Goal: Information Seeking & Learning: Compare options

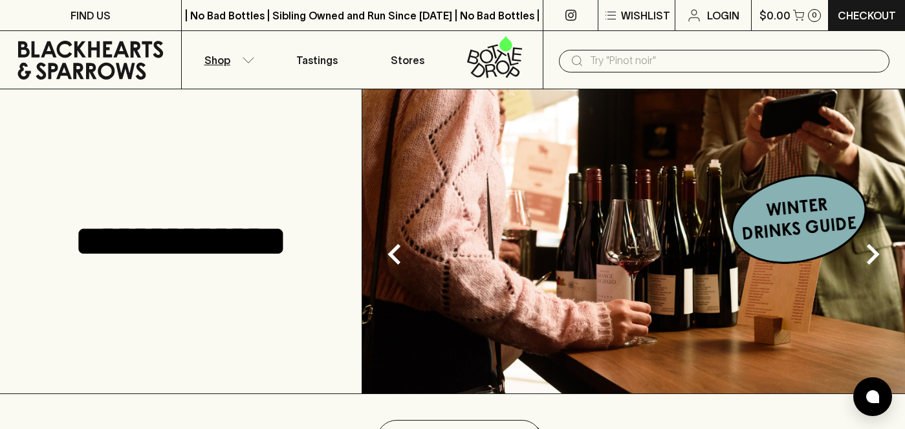
click at [251, 60] on icon "button" at bounding box center [248, 60] width 13 height 6
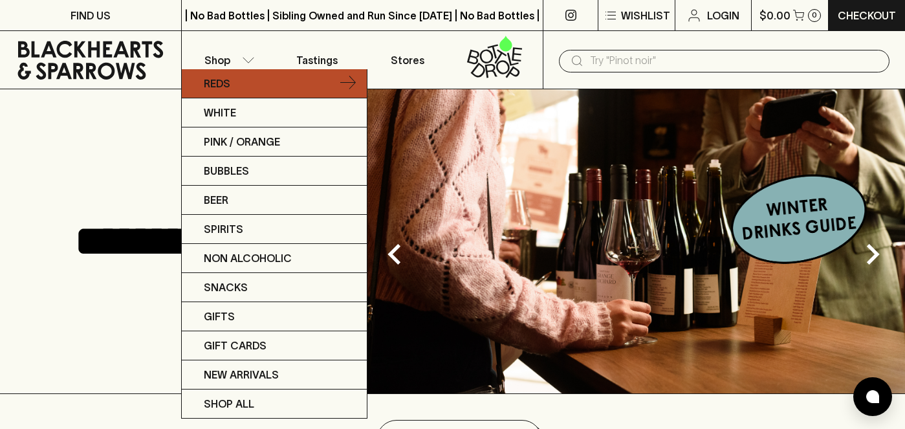
click at [230, 82] on link "Reds" at bounding box center [274, 83] width 185 height 29
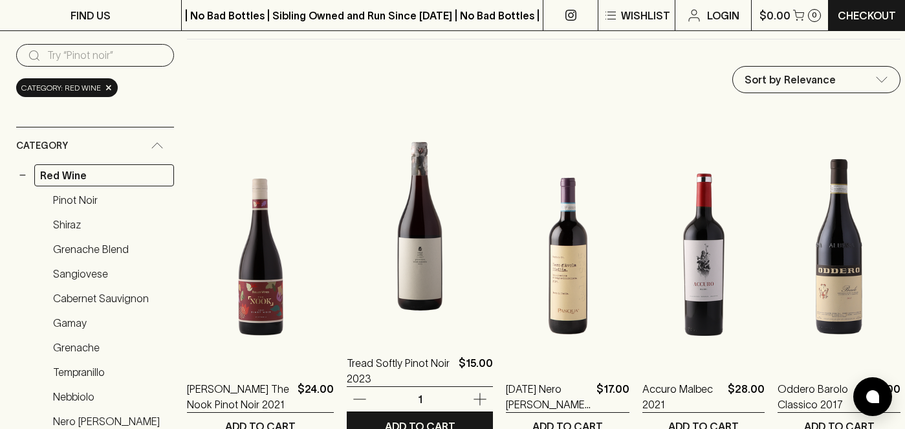
scroll to position [129, 0]
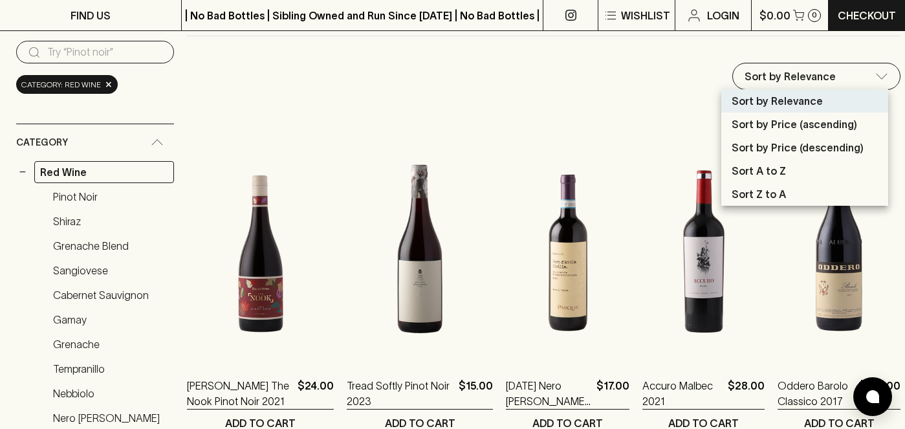
click at [837, 79] on div at bounding box center [452, 214] width 905 height 429
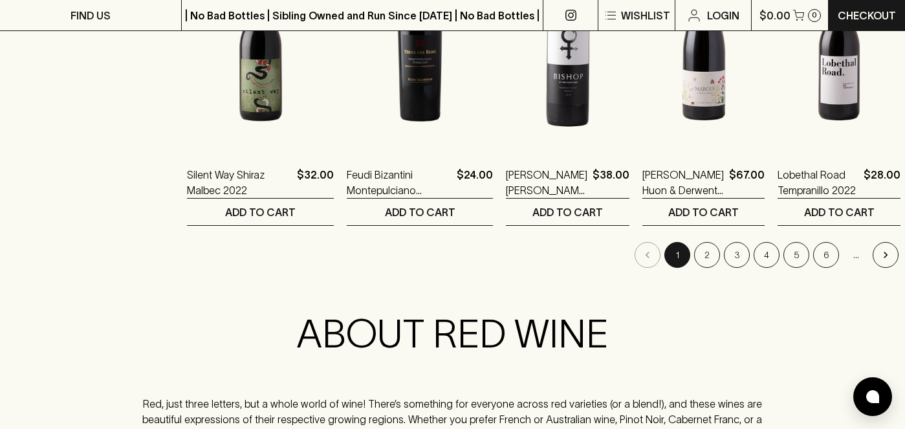
scroll to position [1372, 0]
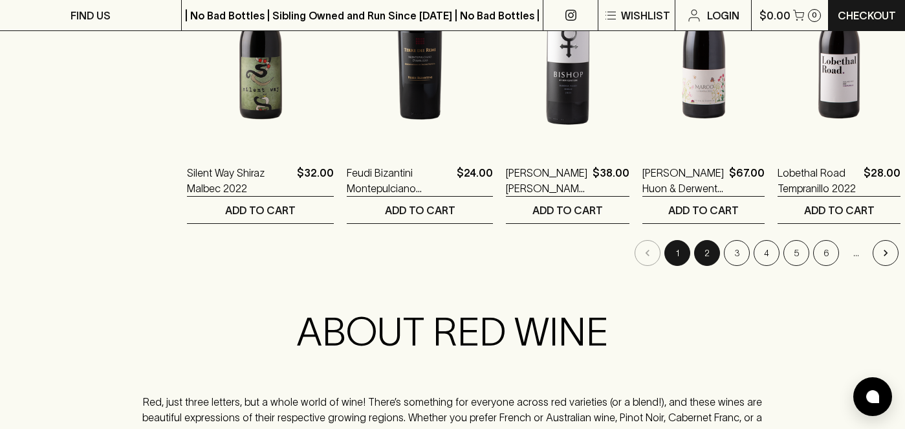
click at [694, 252] on button "2" at bounding box center [707, 253] width 26 height 26
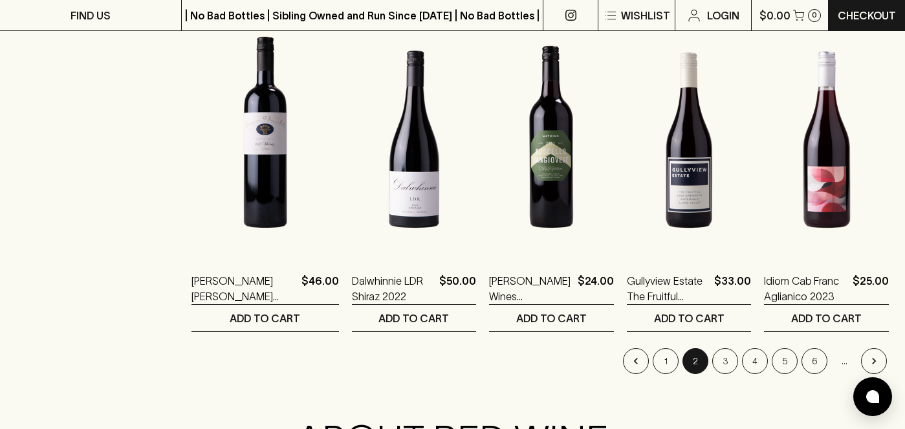
scroll to position [1230, 0]
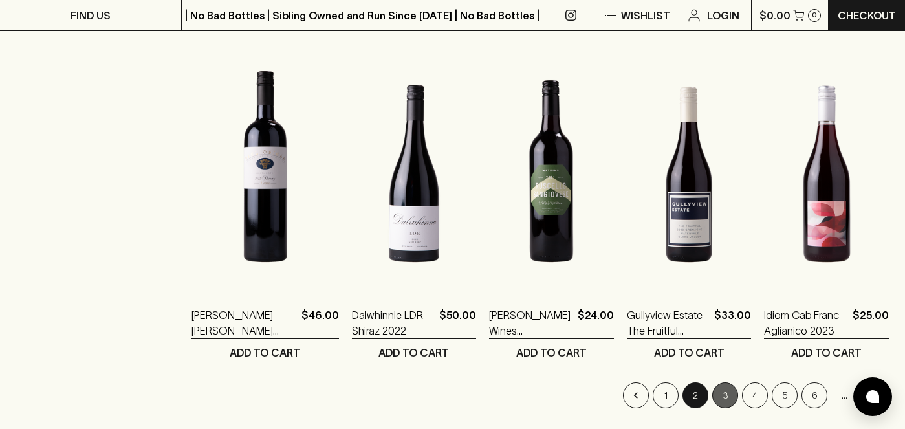
click at [721, 389] on button "3" at bounding box center [725, 395] width 26 height 26
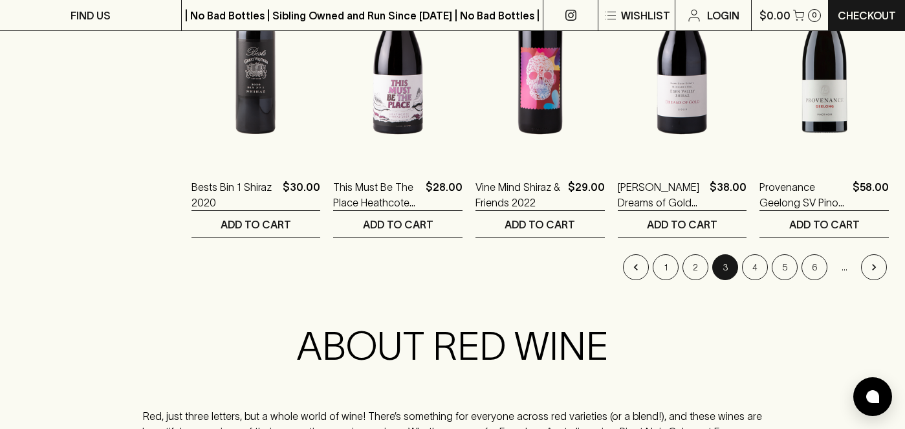
scroll to position [1360, 0]
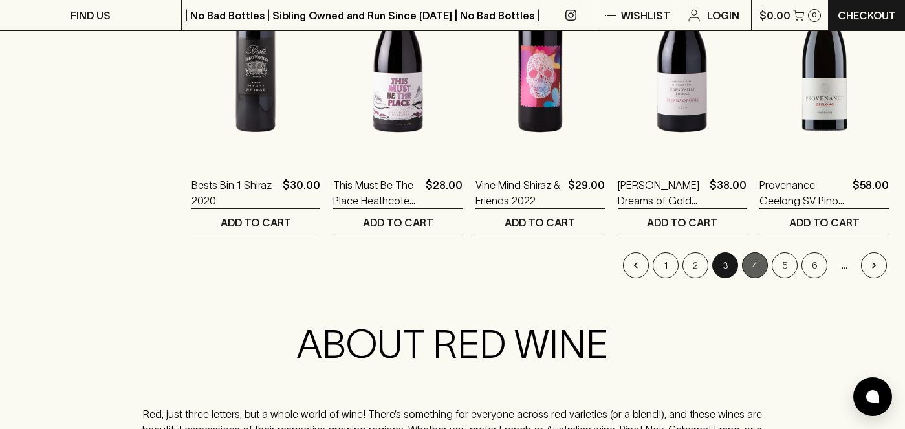
click at [751, 267] on button "4" at bounding box center [755, 265] width 26 height 26
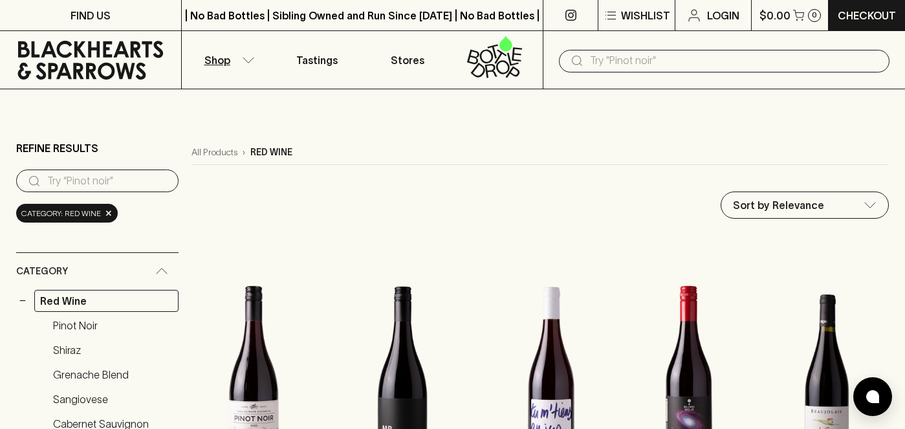
click at [255, 60] on button "Shop" at bounding box center [227, 60] width 91 height 58
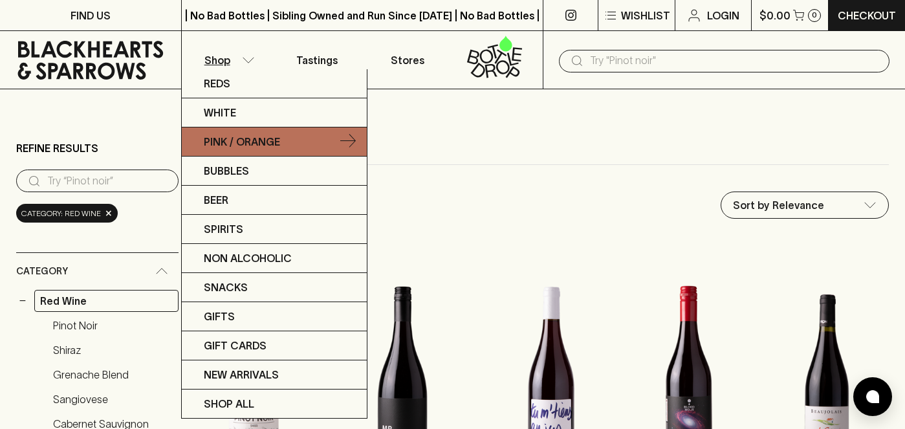
click at [273, 146] on p "Pink / Orange" at bounding box center [242, 142] width 76 height 16
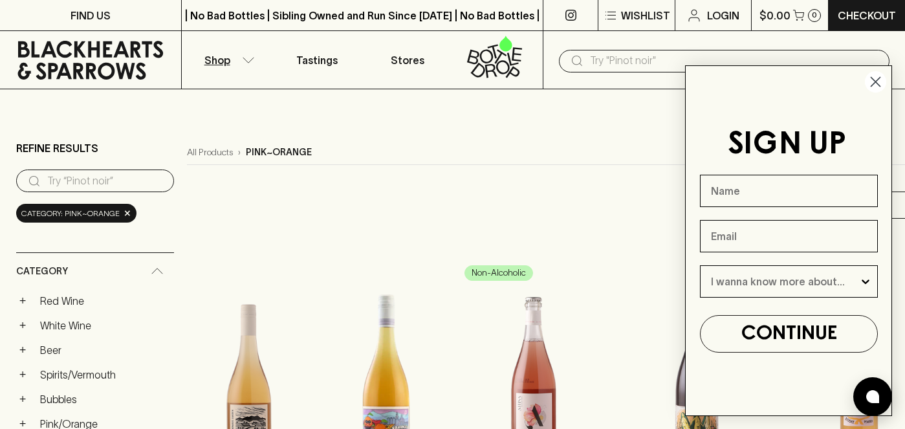
click at [871, 87] on circle "Close dialog" at bounding box center [875, 81] width 21 height 21
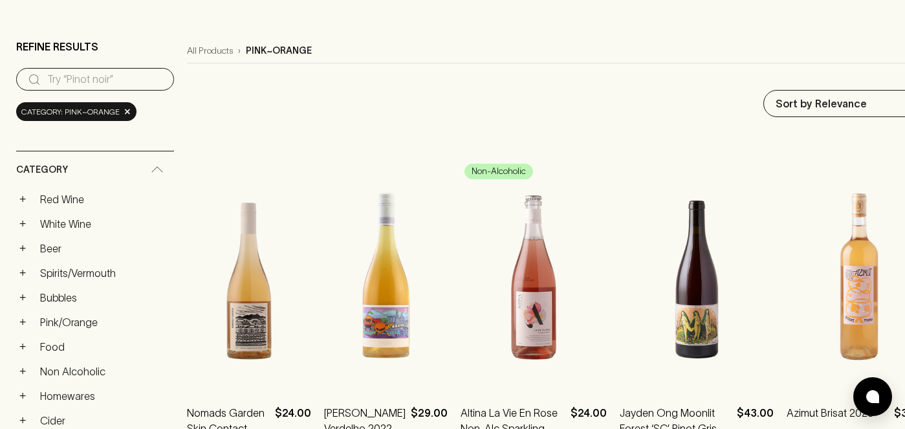
scroll to position [104, 0]
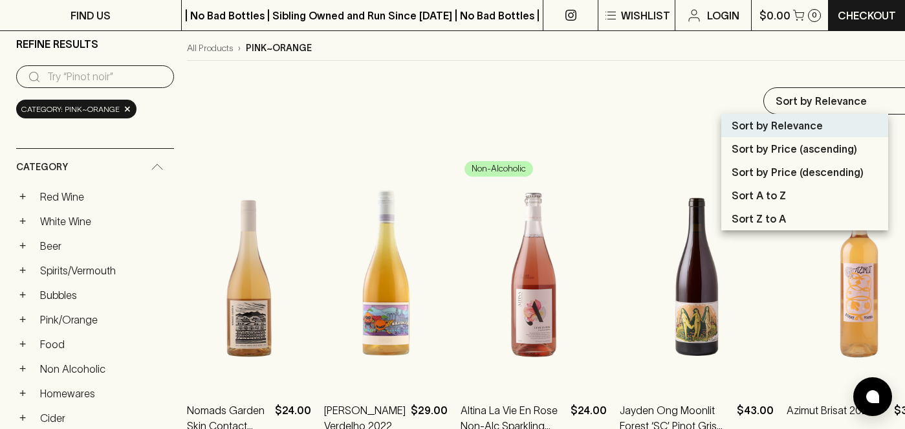
click at [790, 167] on p "Sort by Price (descending)" at bounding box center [798, 172] width 132 height 16
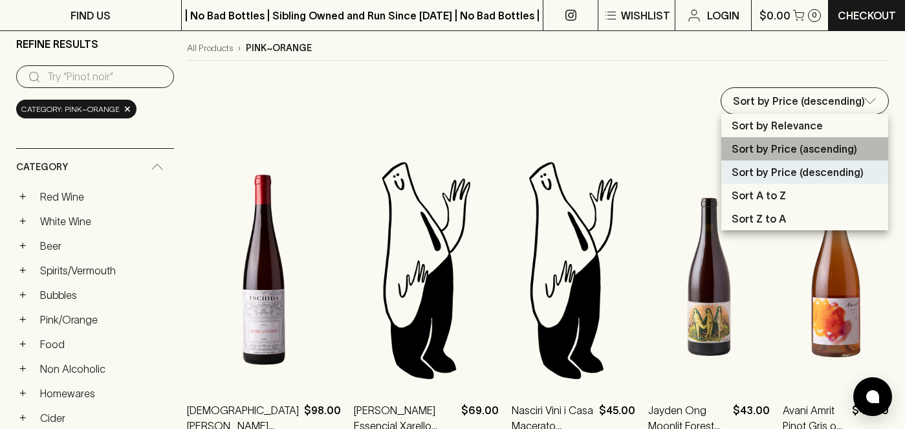
click at [793, 149] on p "Sort by Price (ascending)" at bounding box center [795, 149] width 126 height 16
type input "price:asc"
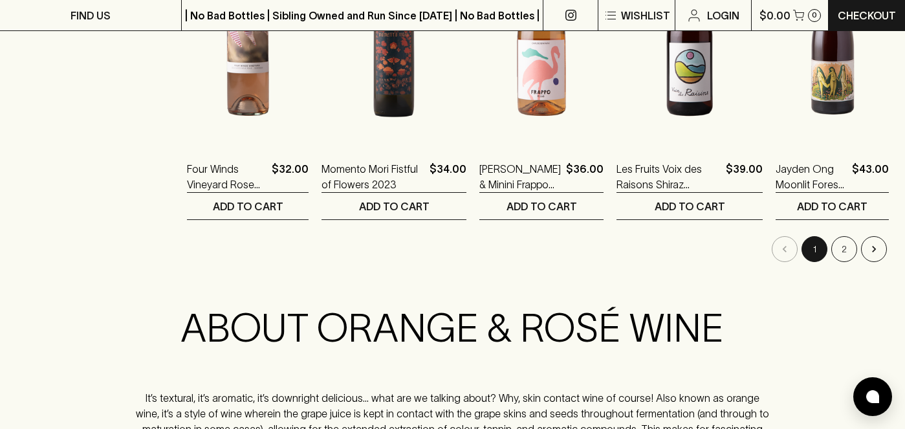
scroll to position [1375, 0]
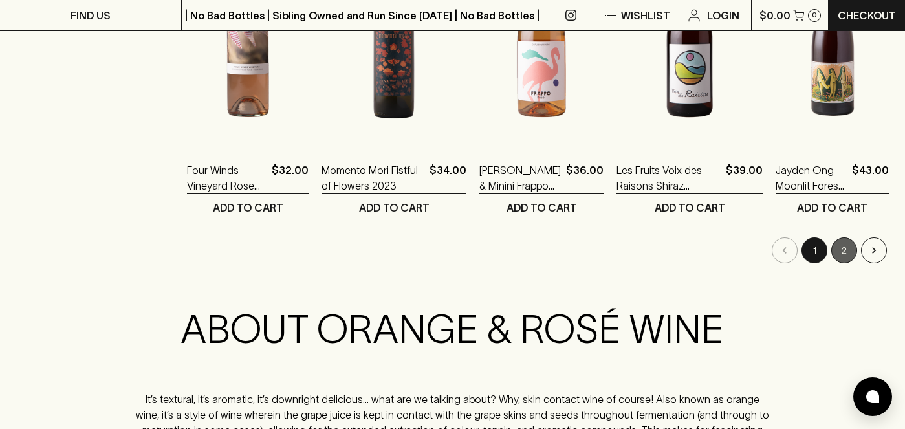
click at [846, 247] on button "2" at bounding box center [844, 250] width 26 height 26
